Goal: Task Accomplishment & Management: Manage account settings

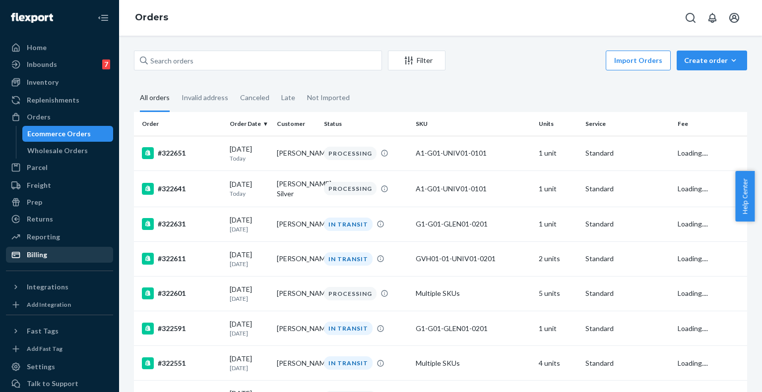
click at [48, 253] on div "Billing" at bounding box center [59, 255] width 105 height 14
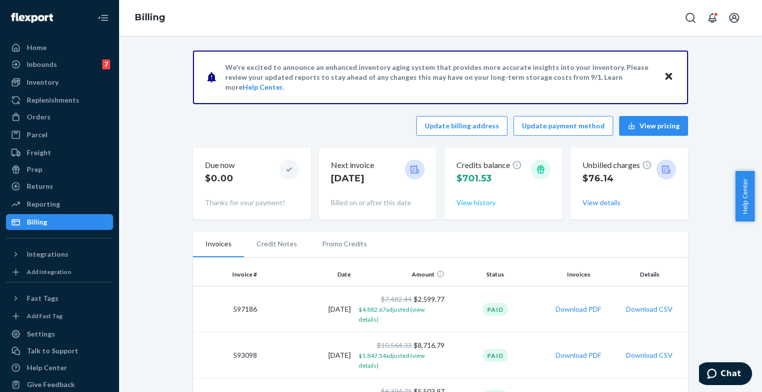
click at [477, 200] on button "View history" at bounding box center [475, 203] width 39 height 10
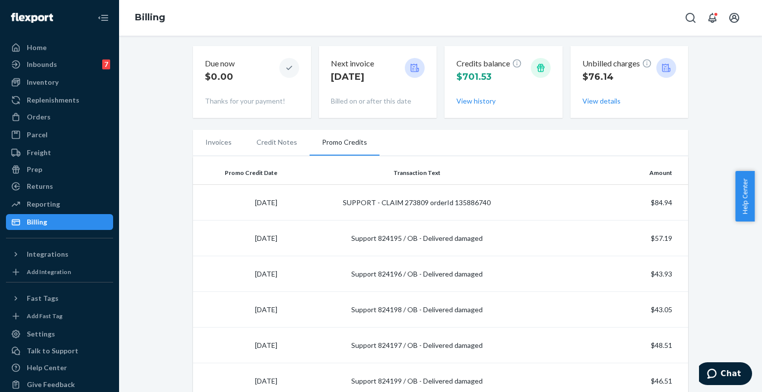
scroll to position [101, 0]
click at [594, 103] on button "View details" at bounding box center [601, 102] width 38 height 10
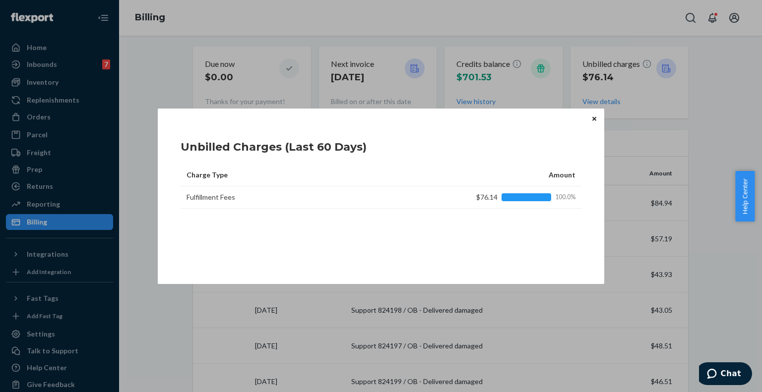
click at [594, 120] on icon "Close" at bounding box center [594, 119] width 4 height 4
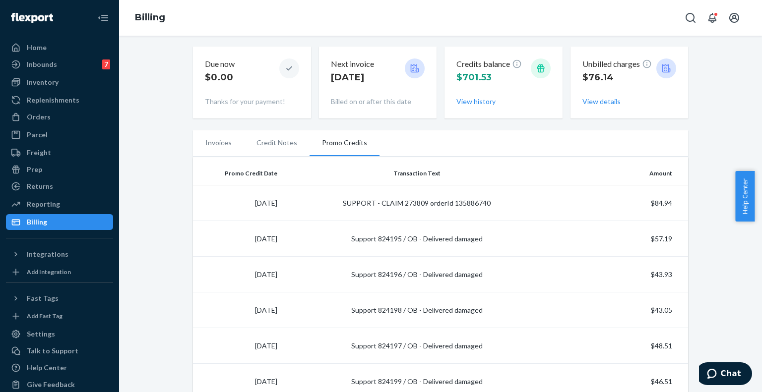
scroll to position [0, 0]
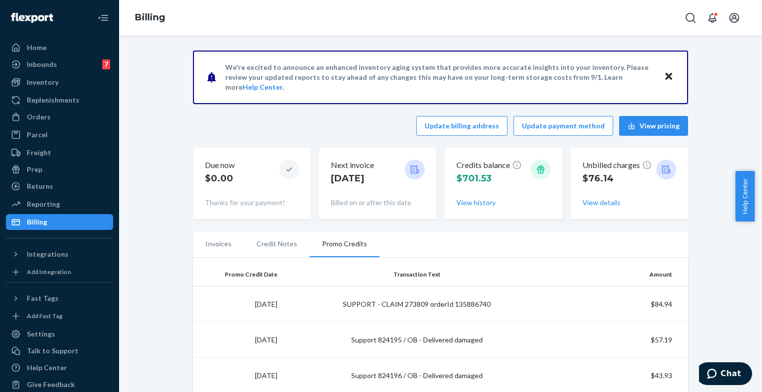
click at [58, 220] on div "Billing" at bounding box center [59, 222] width 105 height 14
click at [218, 242] on li "Invoices" at bounding box center [218, 244] width 51 height 25
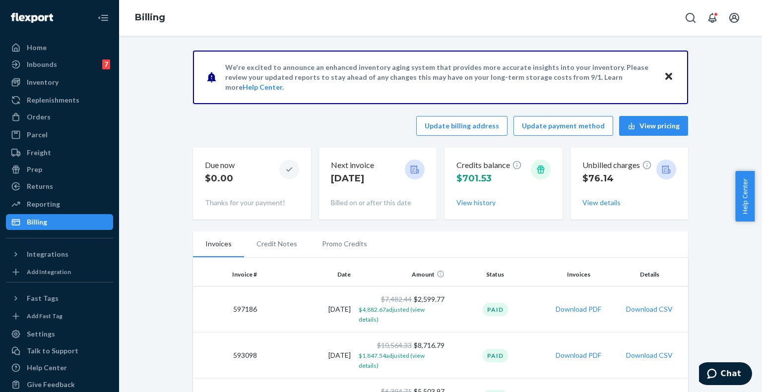
scroll to position [63, 0]
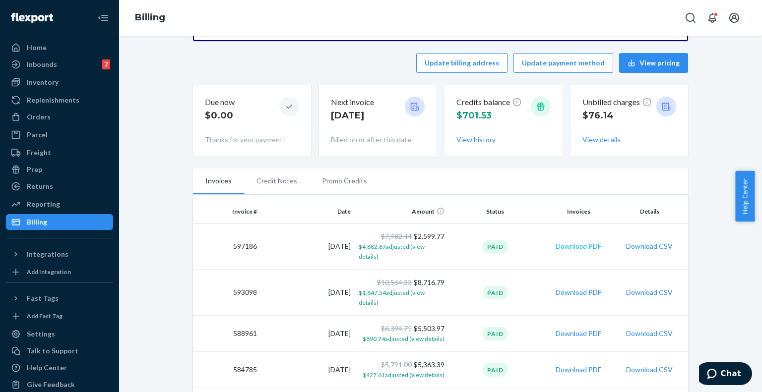
click at [556, 241] on button "Download PDF" at bounding box center [578, 246] width 46 height 10
click at [243, 238] on td "597186" at bounding box center [227, 247] width 68 height 46
copy td "597186"
